Goal: Navigation & Orientation: Find specific page/section

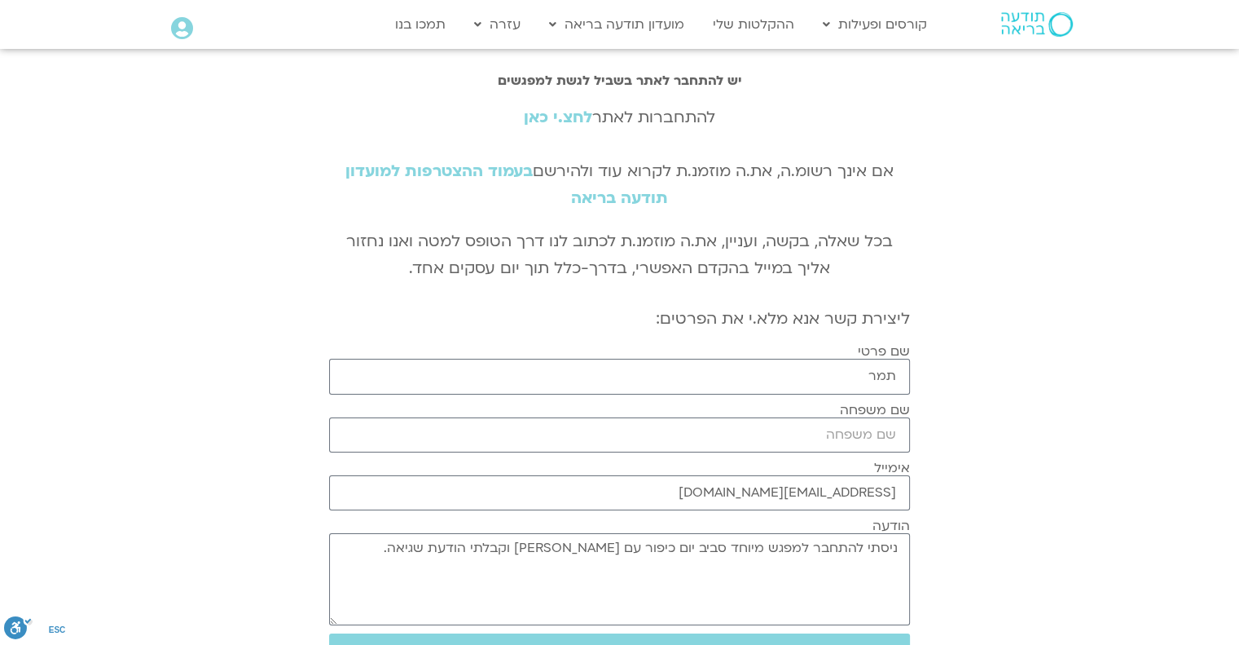
click at [564, 120] on link "לחצ.י כאן" at bounding box center [558, 117] width 68 height 21
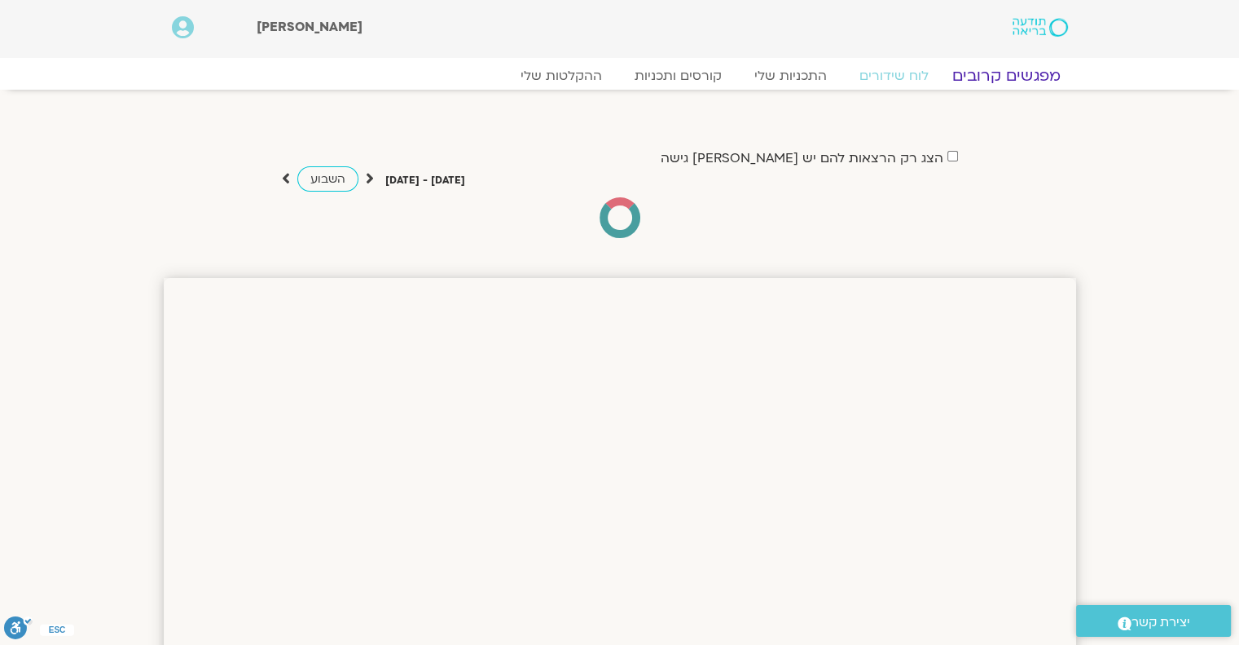
click at [993, 84] on link "מפגשים קרובים" at bounding box center [1005, 76] width 147 height 20
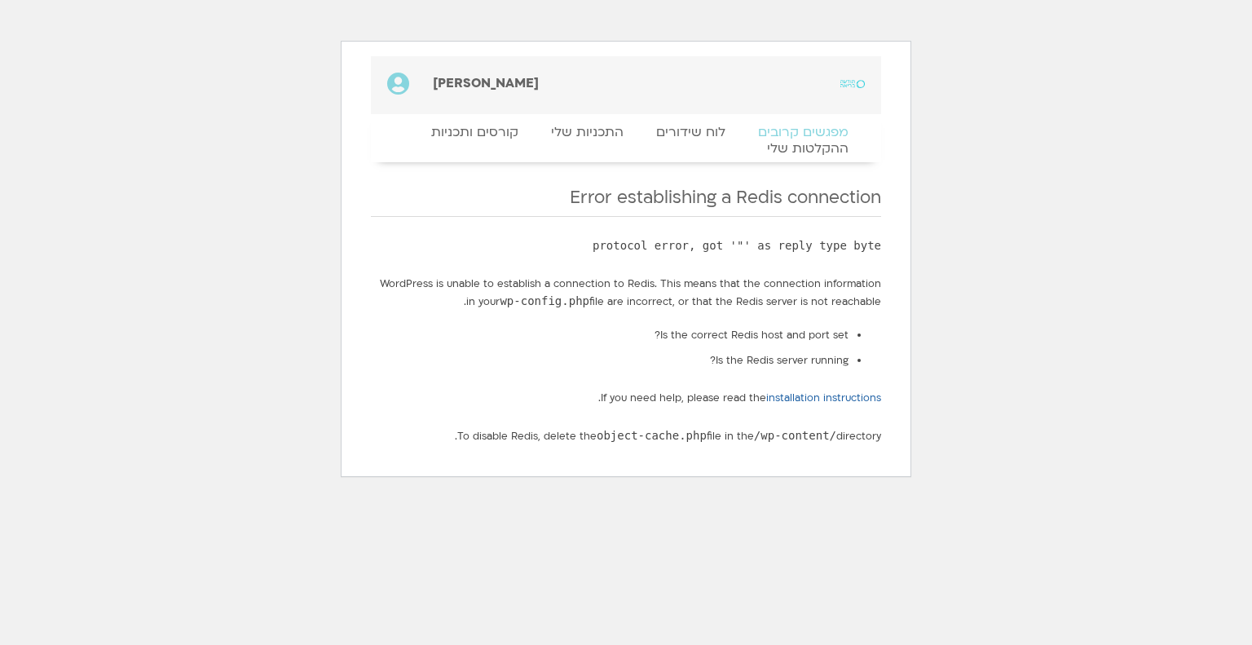
click at [1032, 80] on html "דלג לתוכן שלום תמר Main Menu אזור אישי הזמנות התנתקות פרטי המורה הוספת אירוע מפ…" at bounding box center [626, 253] width 1252 height 506
